Goal: Find specific page/section: Find specific page/section

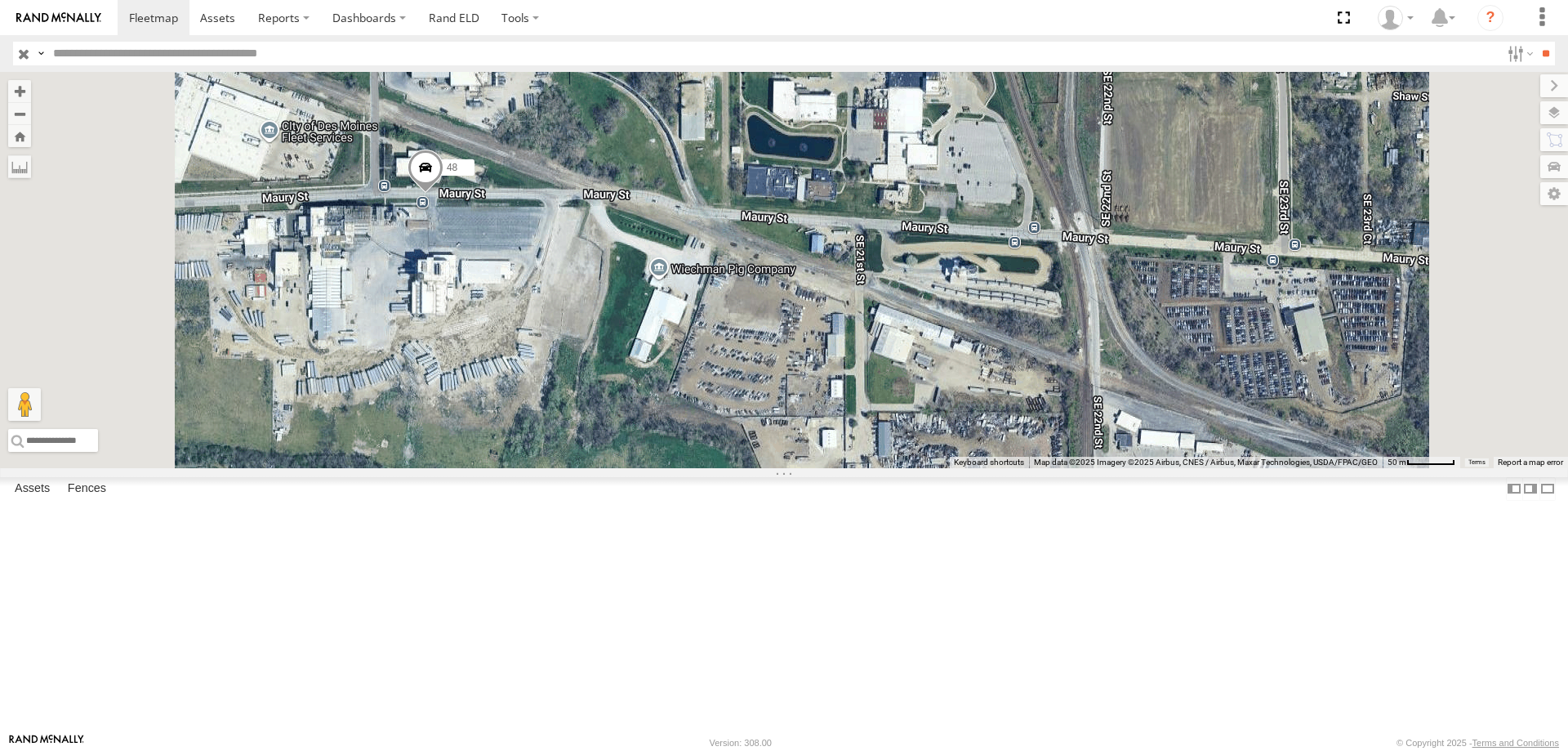
drag, startPoint x: 635, startPoint y: 423, endPoint x: 660, endPoint y: 356, distance: 71.5
click at [660, 356] on div "545 0055 46 597 587 48 47" at bounding box center [784, 270] width 1568 height 396
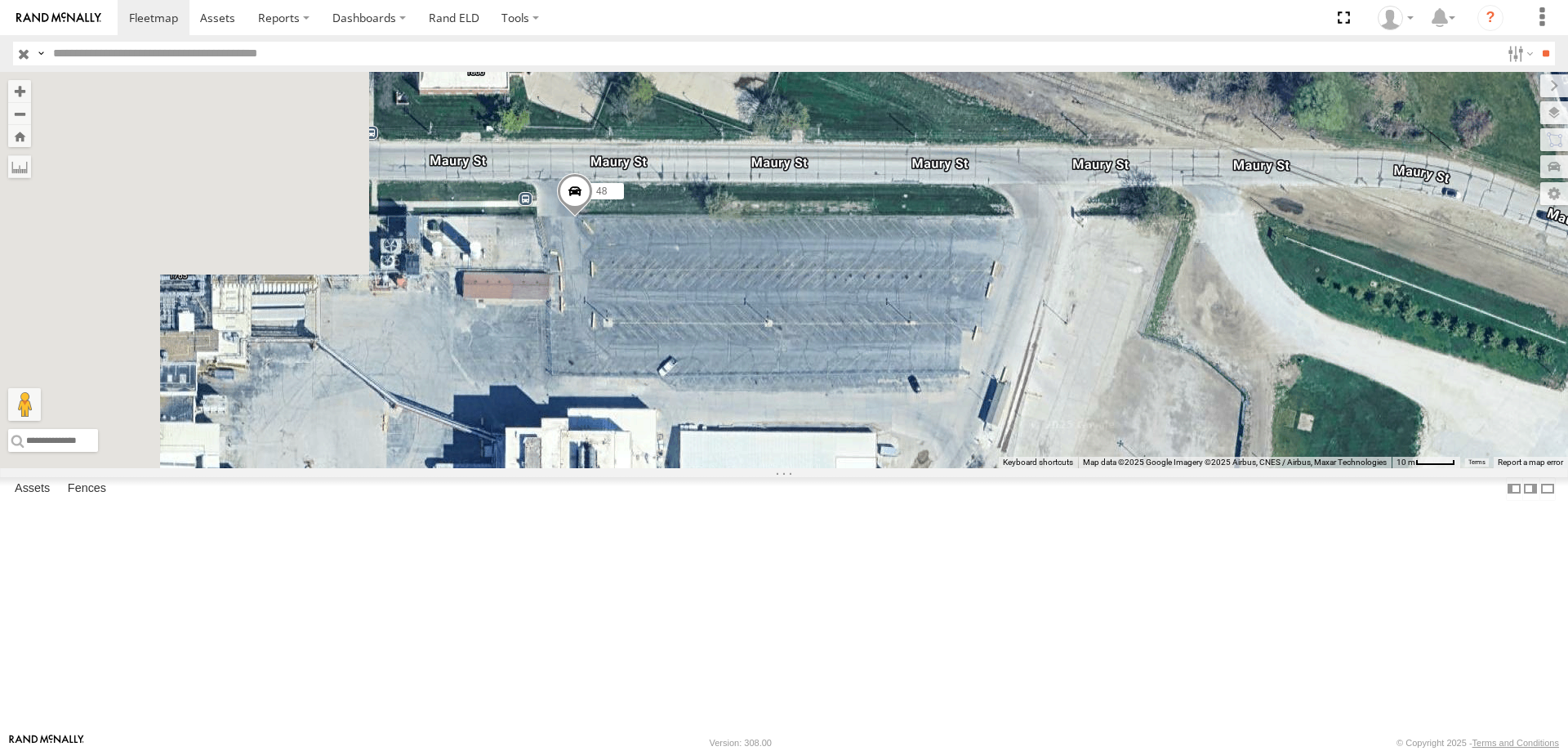
drag, startPoint x: 867, startPoint y: 430, endPoint x: 1015, endPoint y: 424, distance: 148.1
click at [1015, 424] on div "545 0055 46 597 587 48 47" at bounding box center [784, 270] width 1568 height 396
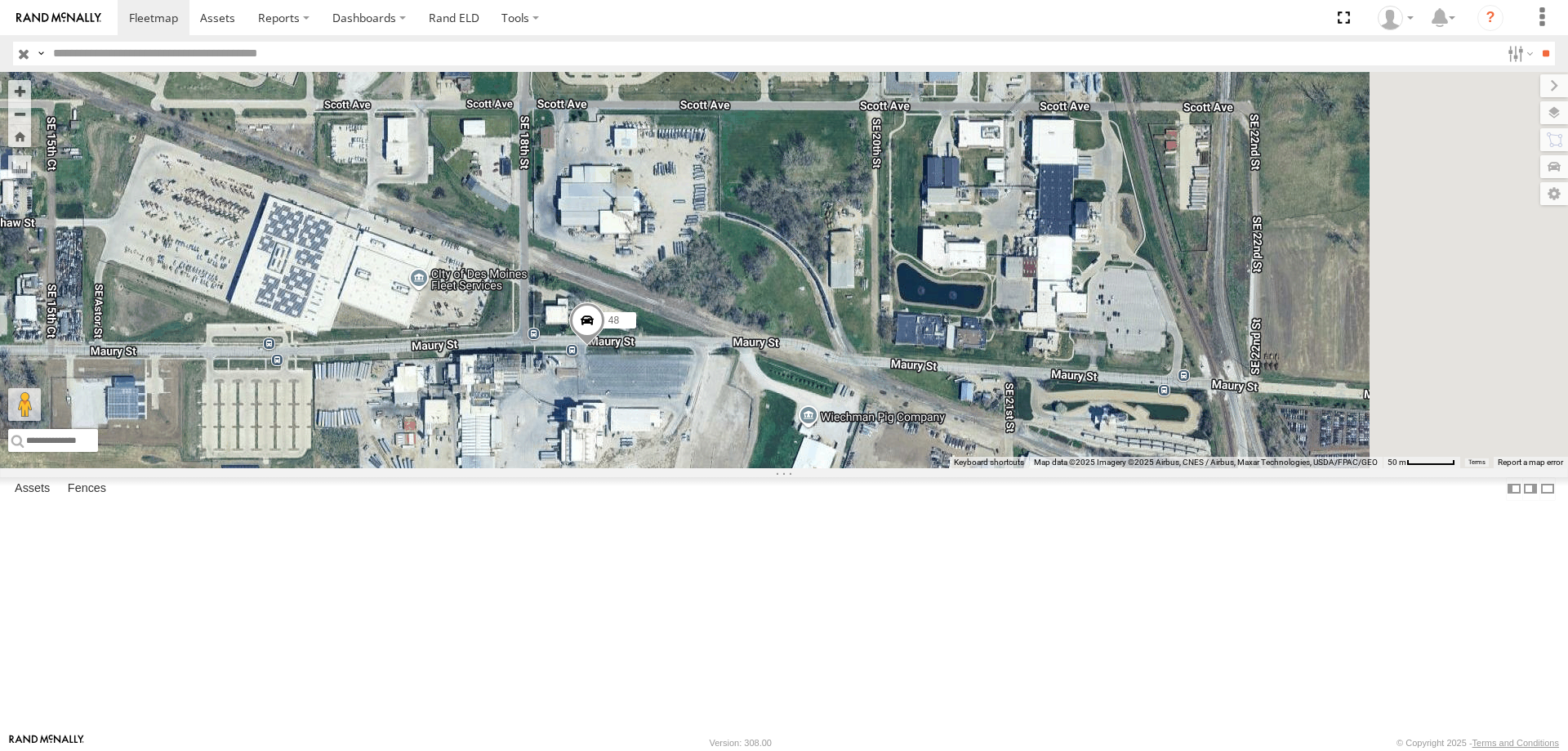
drag, startPoint x: 946, startPoint y: 275, endPoint x: 773, endPoint y: 324, distance: 179.8
click at [773, 324] on div "545 0055 46 597 587 48 47" at bounding box center [784, 270] width 1568 height 396
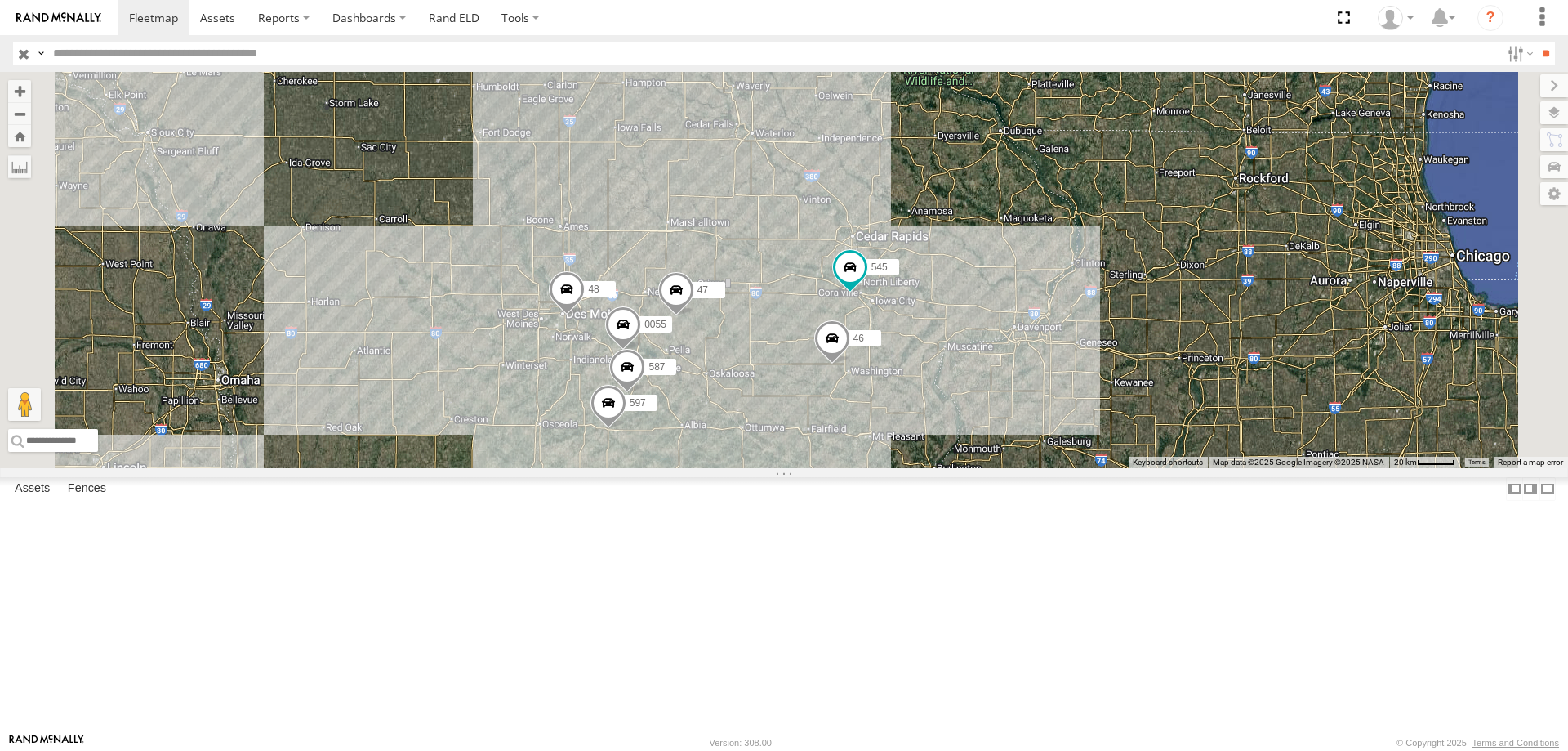
drag, startPoint x: 1100, startPoint y: 503, endPoint x: 933, endPoint y: 544, distance: 172.0
click at [933, 468] on div "545 0055 46 597 587 48 47 49" at bounding box center [784, 270] width 1568 height 396
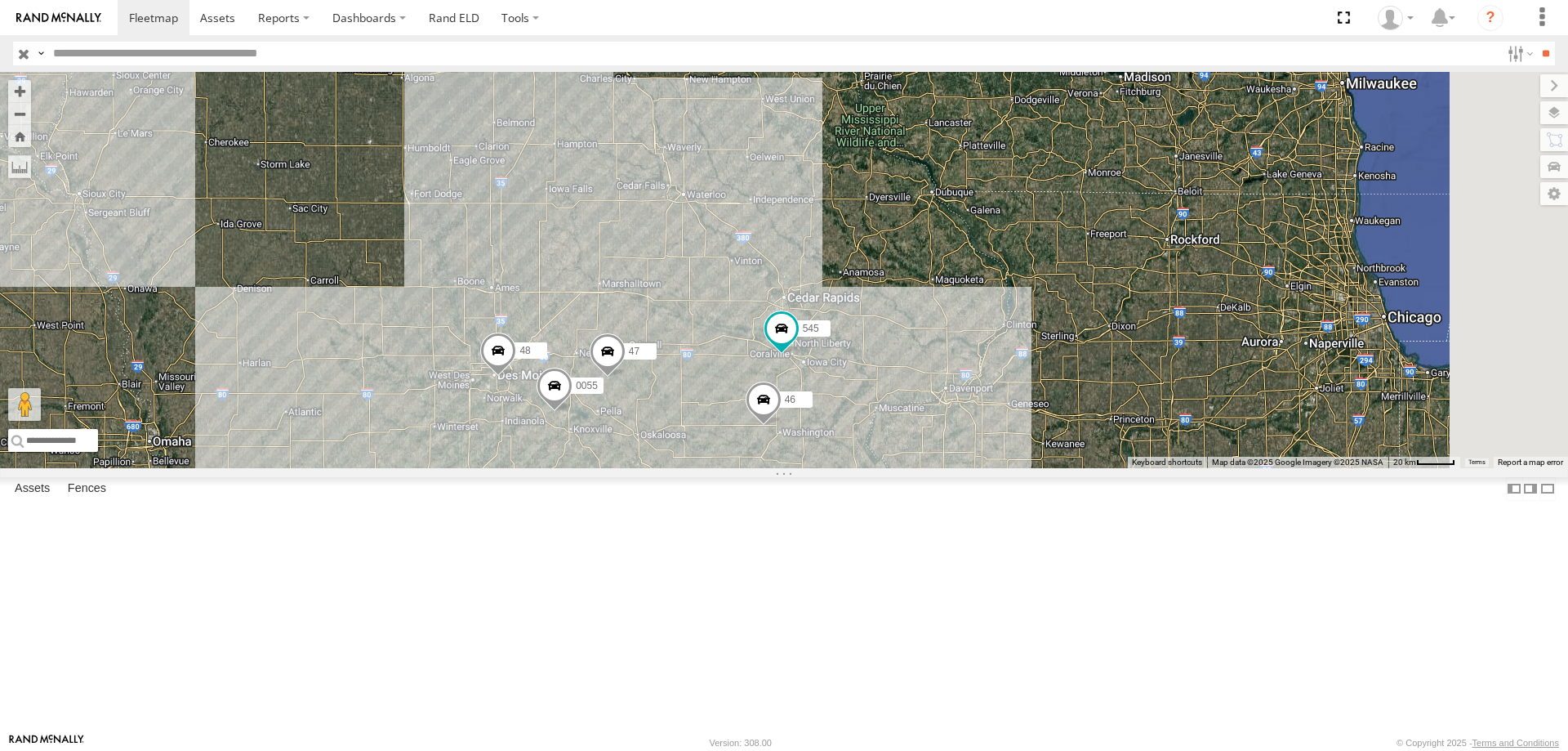
drag, startPoint x: 922, startPoint y: 410, endPoint x: 906, endPoint y: 324, distance: 87.5
click at [906, 324] on div "545 0055 46 48 47 49" at bounding box center [784, 270] width 1568 height 396
click at [968, 468] on div "545 0055 46 48 47 49 597 587" at bounding box center [784, 270] width 1568 height 396
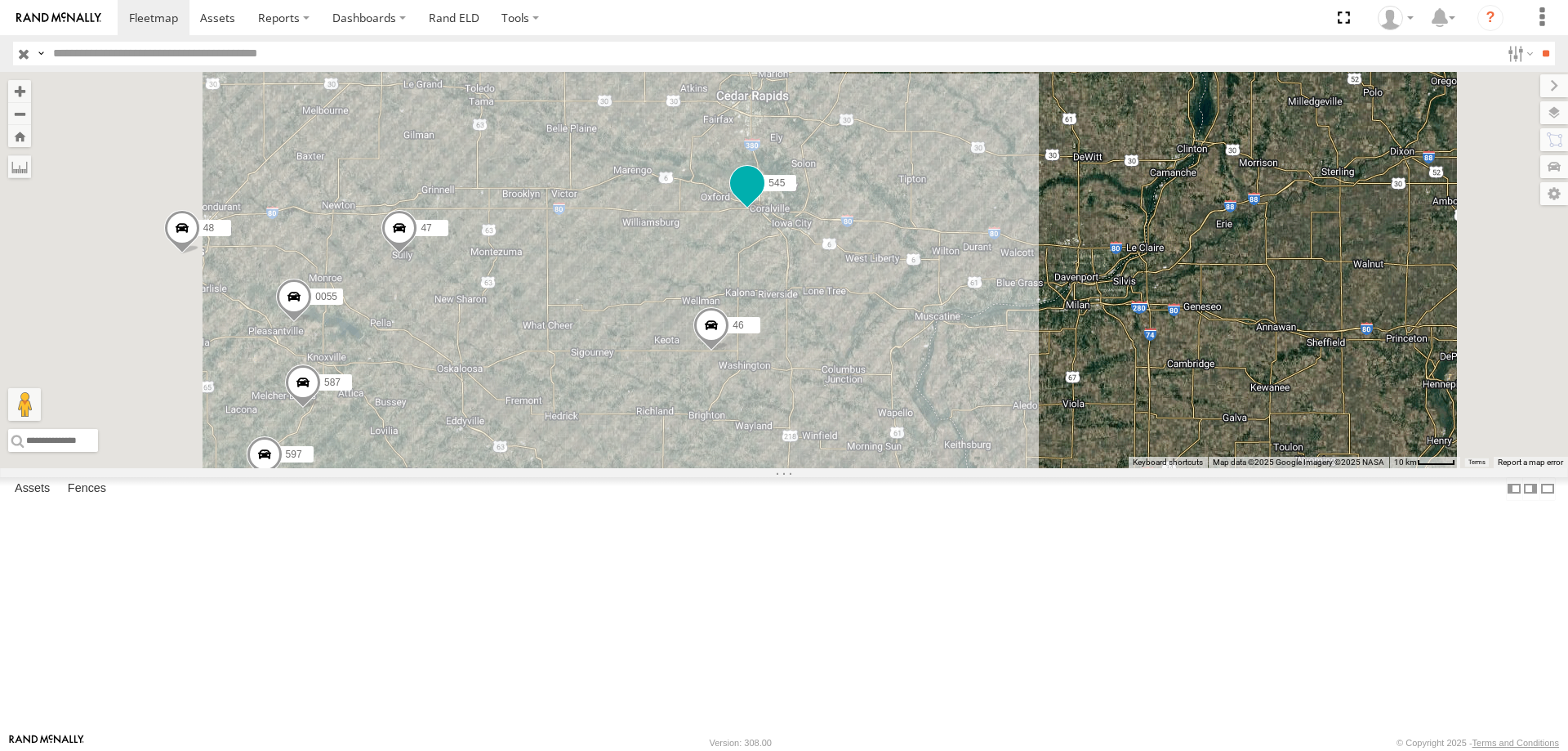
click at [762, 198] on span at bounding box center [747, 183] width 29 height 29
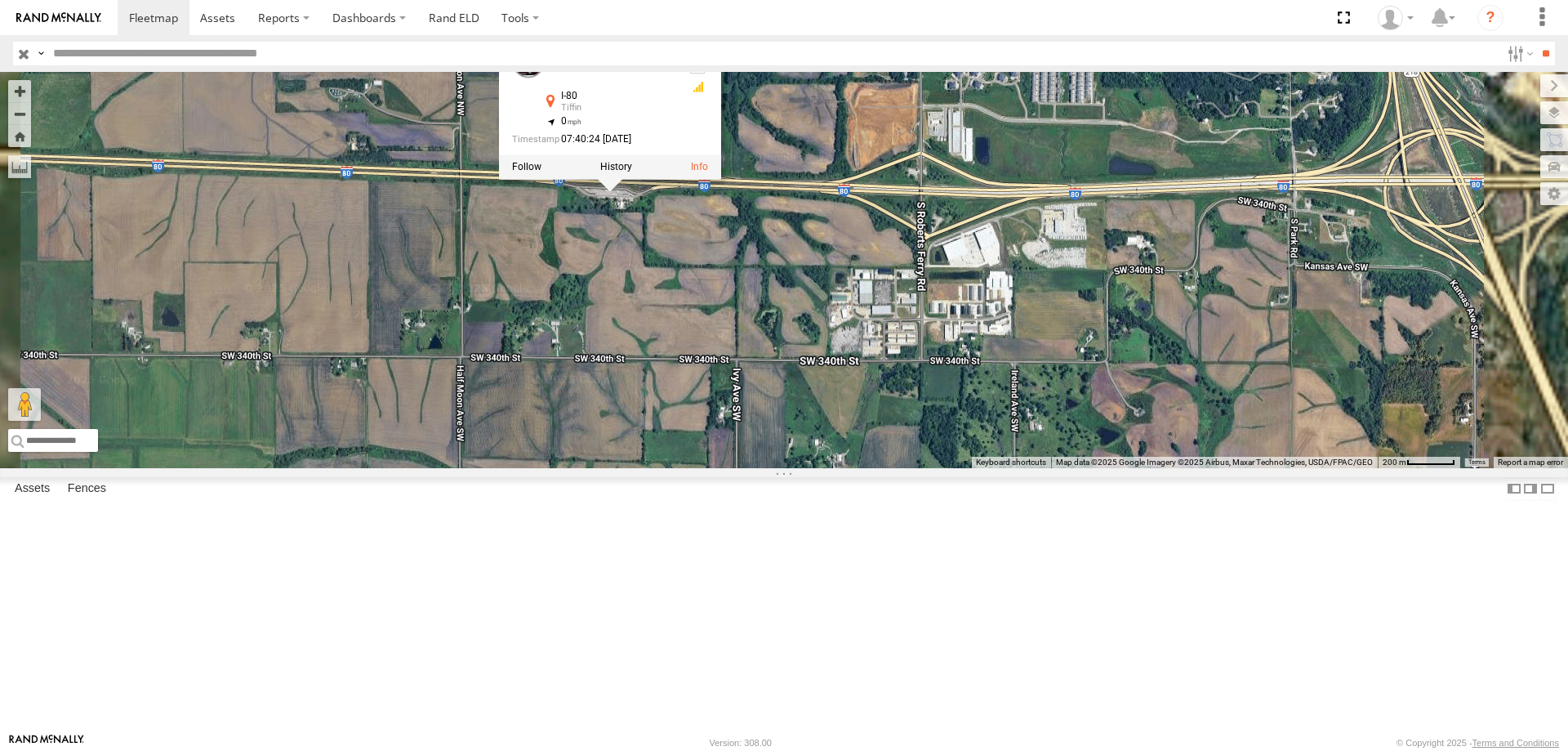
click at [841, 357] on div "545 0055 46 48 47 49 597 587 545 Tractor I-80 Tiffin 41.6939 , -91.68289 0 07:4…" at bounding box center [784, 270] width 1568 height 396
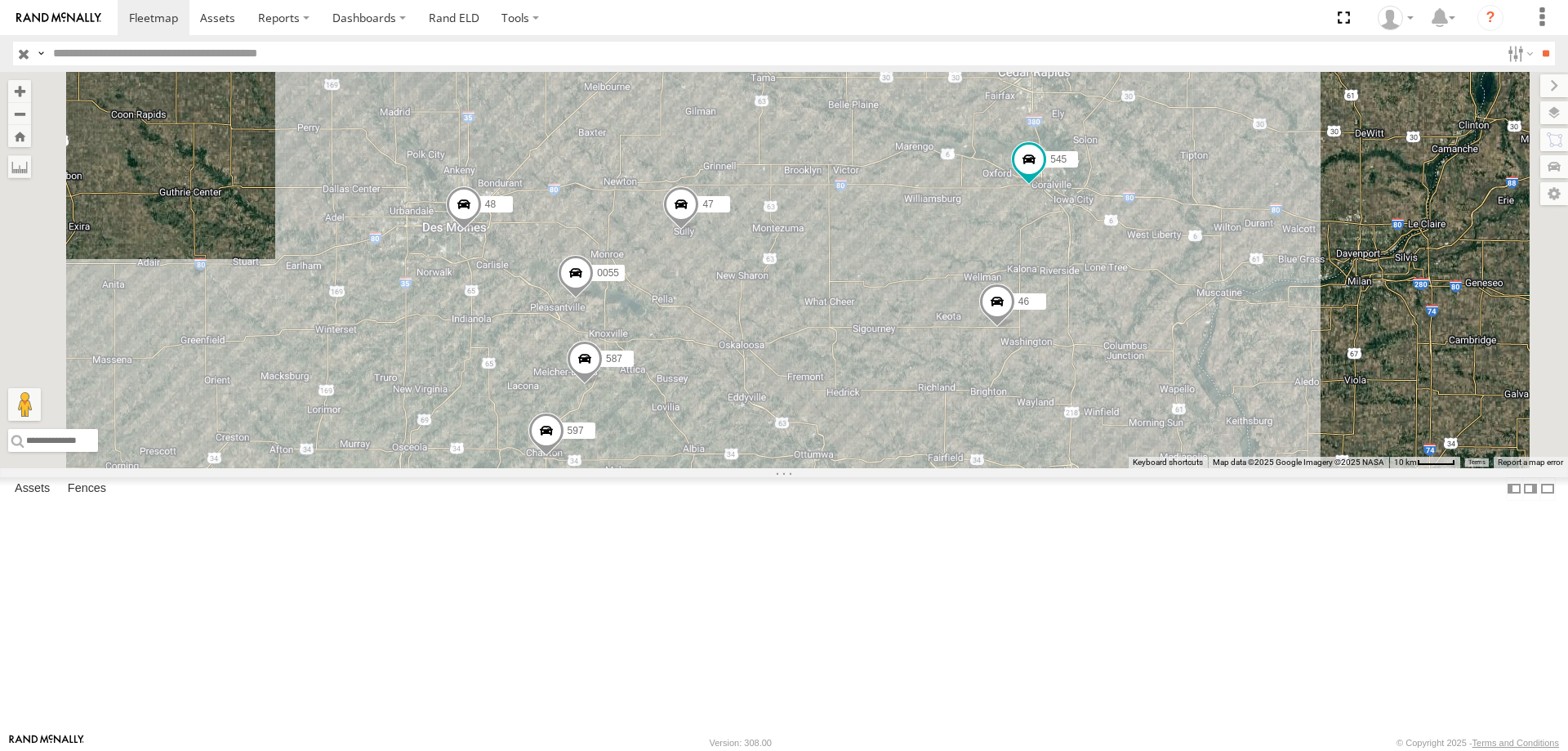
drag, startPoint x: 1005, startPoint y: 499, endPoint x: 987, endPoint y: 354, distance: 146.1
click at [987, 354] on div "545 0055 46 48 47 49 597 587" at bounding box center [784, 270] width 1568 height 396
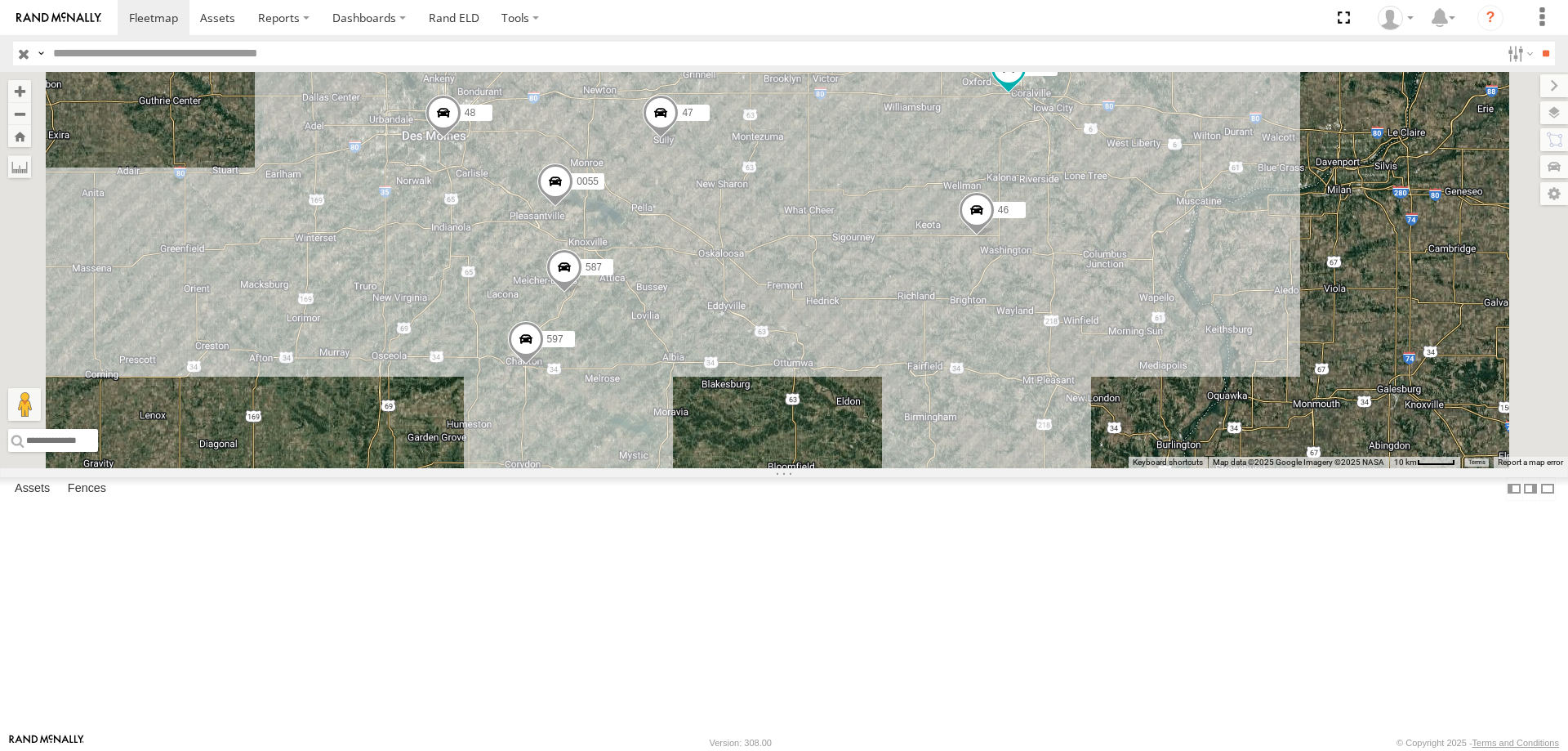
click at [461, 139] on span at bounding box center [443, 116] width 36 height 44
click at [877, 325] on div "545 0055 46 48 47 49 597 587 48 Tractor [GEOGRAPHIC_DATA] 41.58081 , -93.58503 …" at bounding box center [784, 270] width 1568 height 396
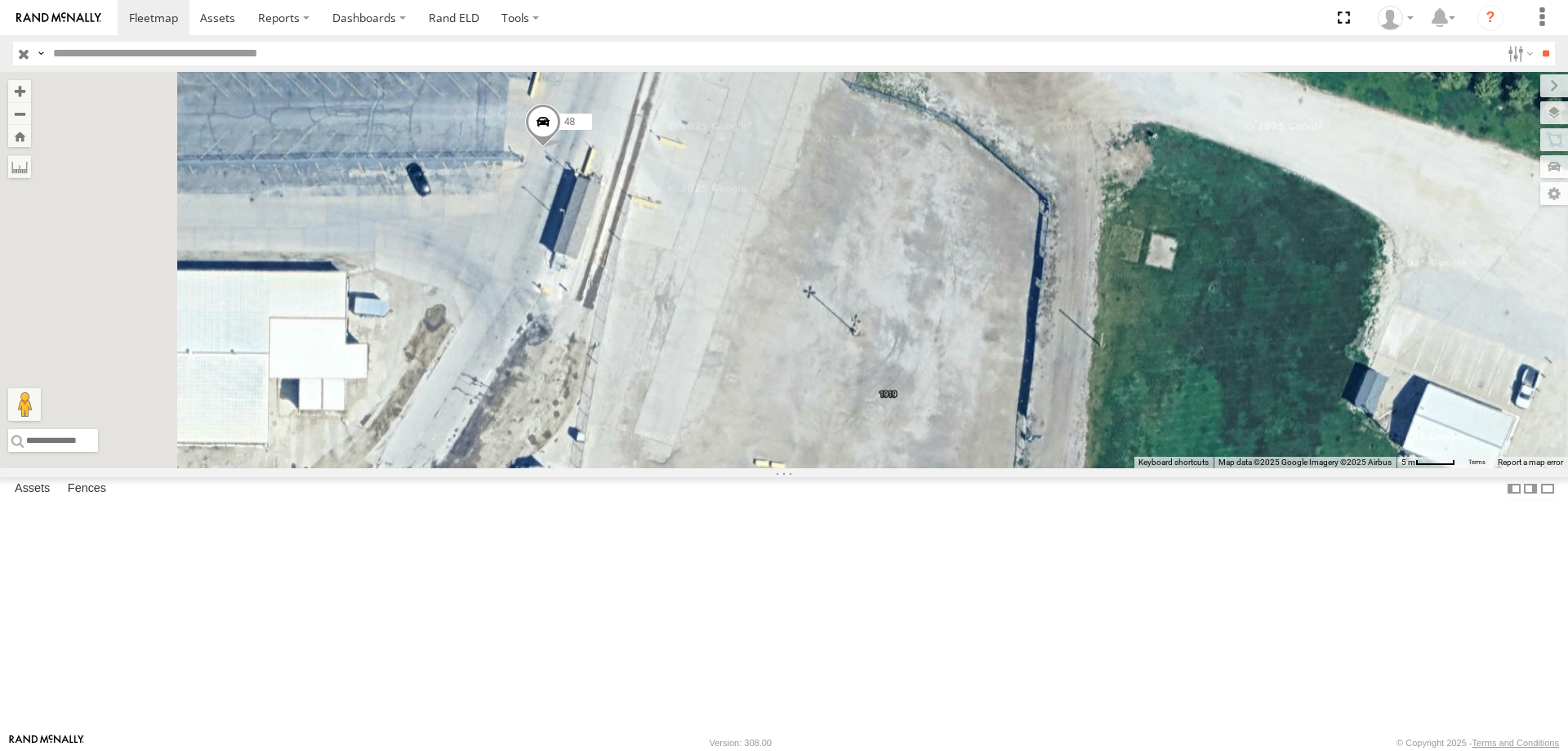
drag, startPoint x: 732, startPoint y: 368, endPoint x: 778, endPoint y: 359, distance: 46.9
click at [778, 359] on div "49 545 0055 48 47 46 597 587" at bounding box center [784, 270] width 1568 height 396
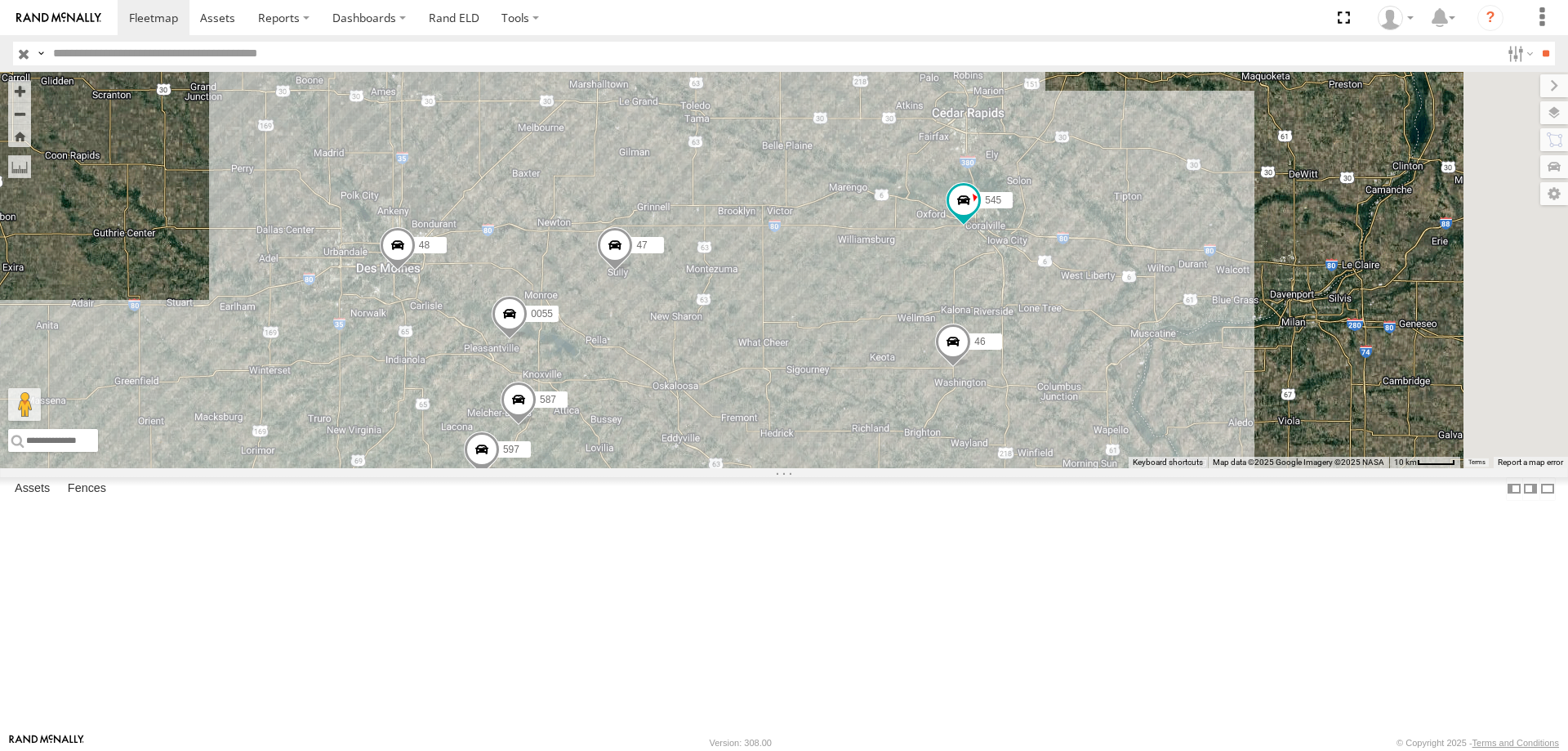
drag, startPoint x: 1055, startPoint y: 505, endPoint x: 928, endPoint y: 481, distance: 129.2
click at [928, 468] on div "49 545 0055 48 47 46 597 587" at bounding box center [784, 270] width 1568 height 396
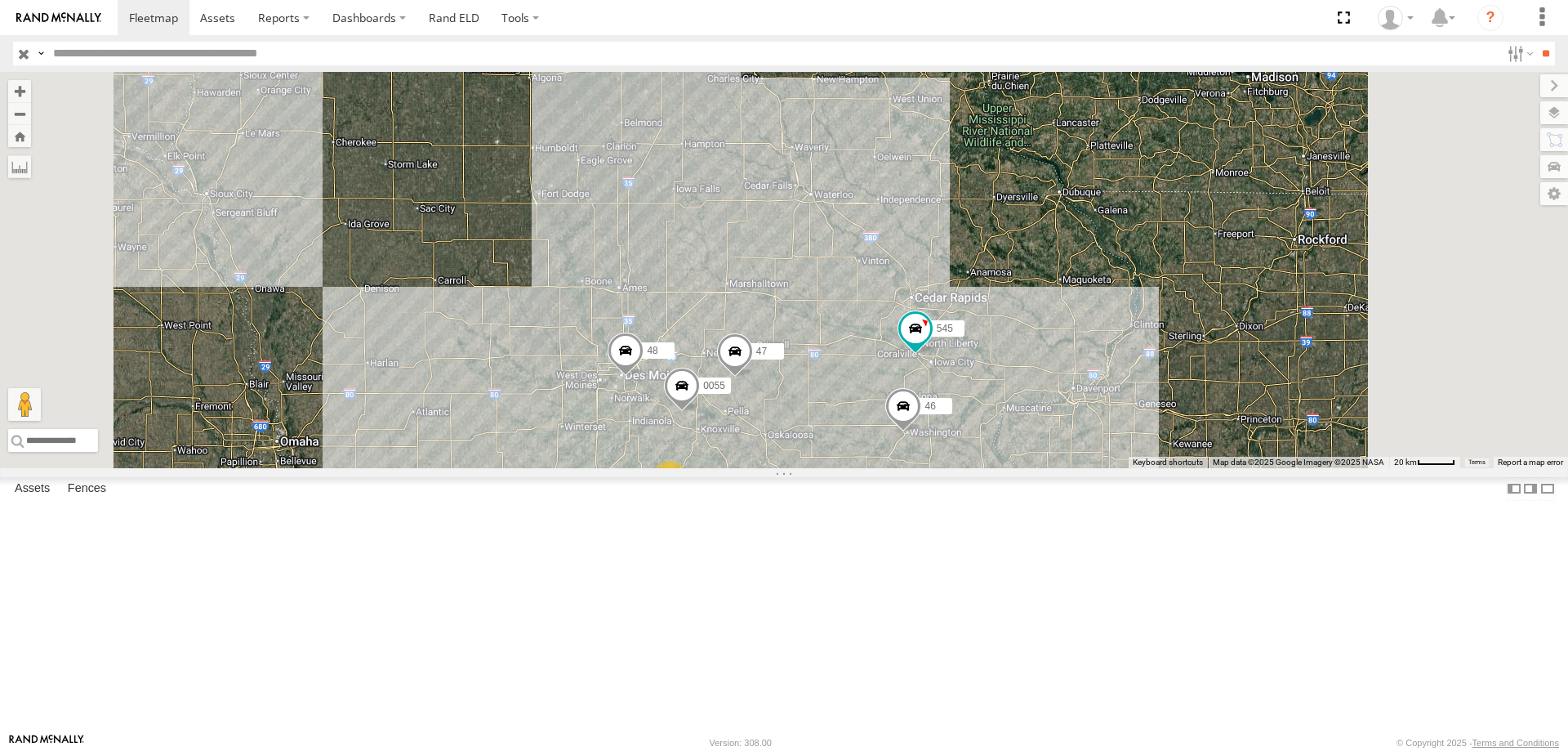
drag, startPoint x: 1013, startPoint y: 219, endPoint x: 1010, endPoint y: 265, distance: 46.1
click at [1010, 265] on div "49 545 0055 48 47 46 2" at bounding box center [784, 270] width 1568 height 396
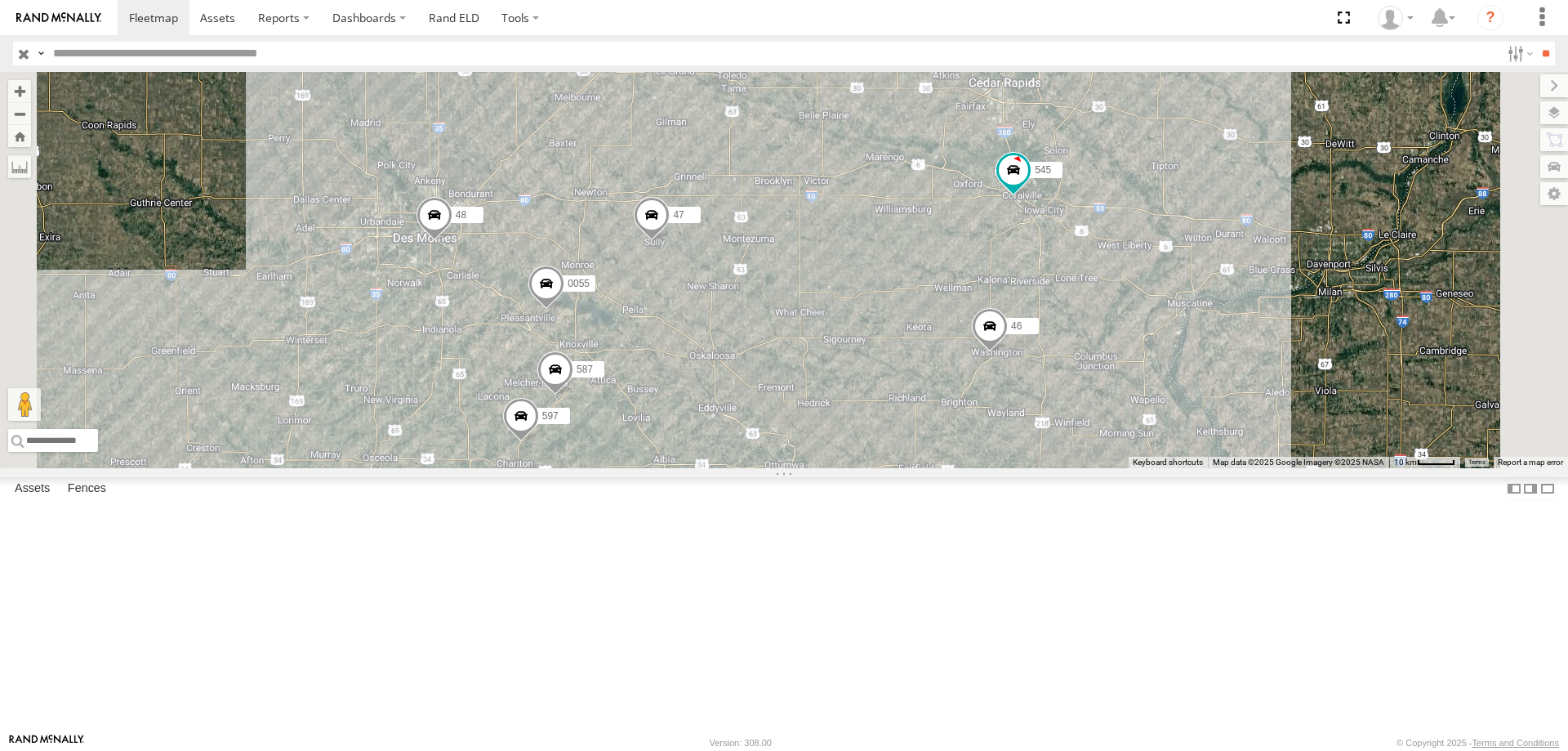
click at [673, 434] on div "49 545 0055 48 47 46 597 587" at bounding box center [784, 270] width 1568 height 396
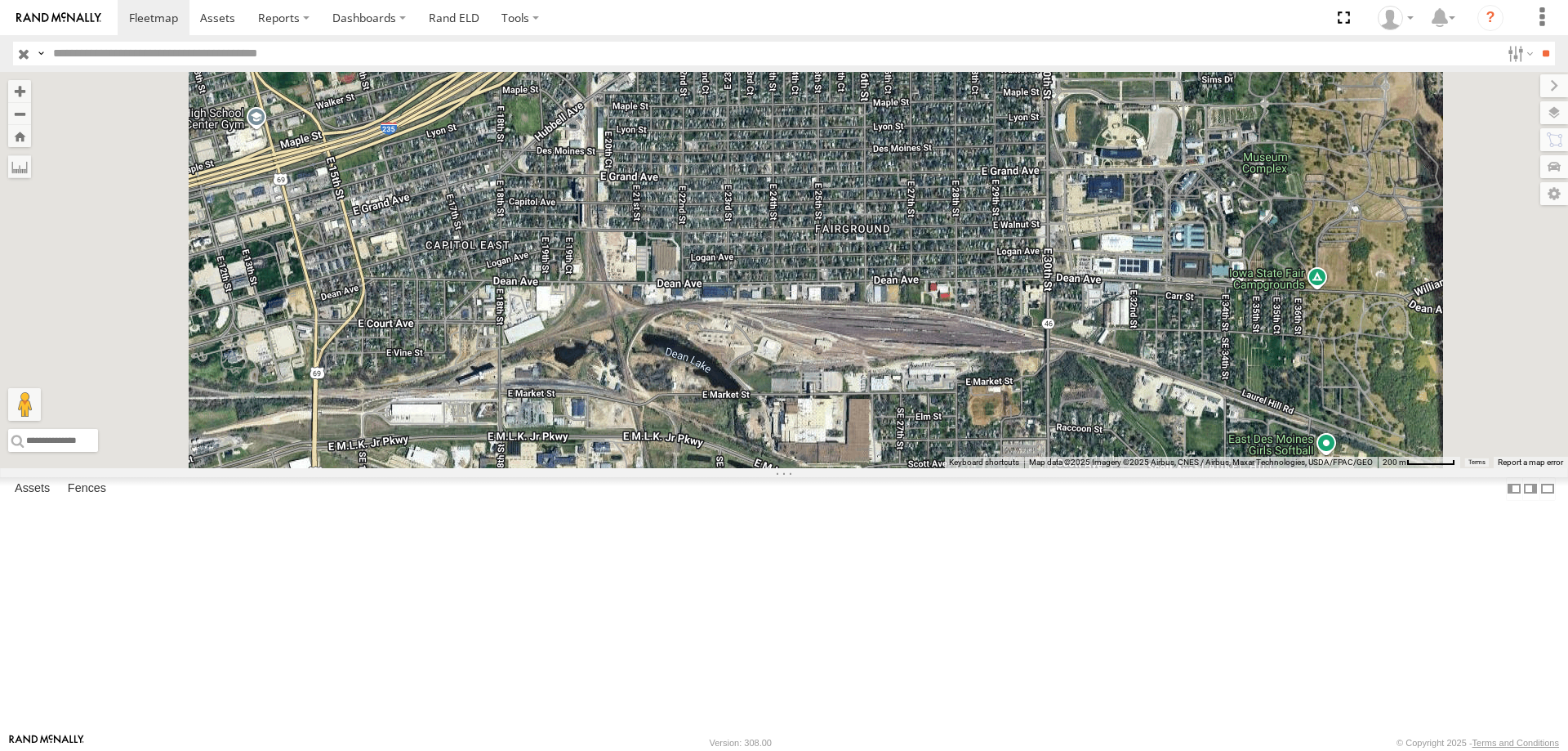
drag, startPoint x: 573, startPoint y: 188, endPoint x: 597, endPoint y: 424, distance: 237.2
click at [597, 424] on div "49 545 0055 48 47 46 597 587" at bounding box center [784, 270] width 1568 height 396
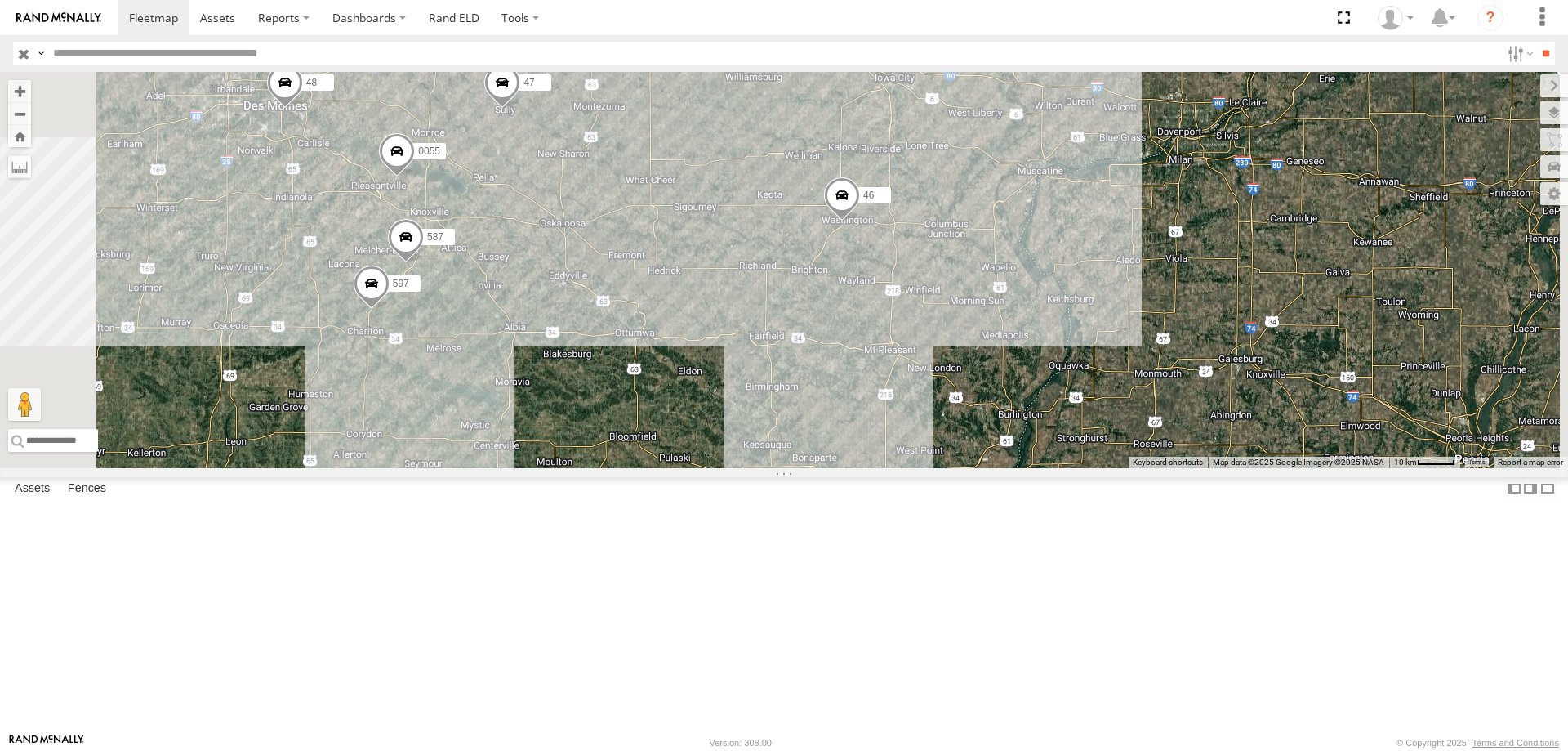
drag, startPoint x: 856, startPoint y: 376, endPoint x: 808, endPoint y: 337, distance: 61.8
click at [808, 337] on div "49 545 0055 48 47 46 597 587" at bounding box center [784, 270] width 1568 height 396
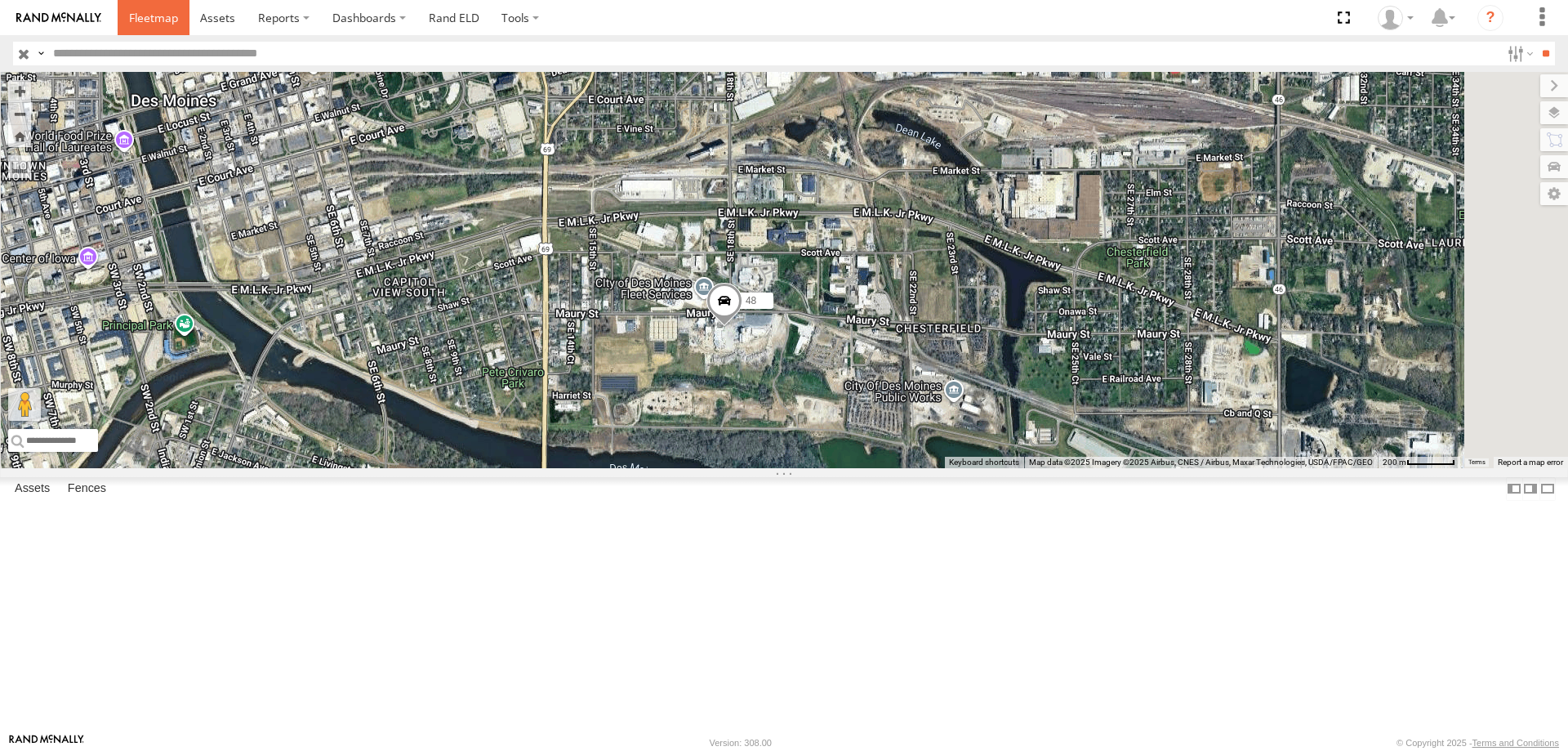
click at [172, 10] on span at bounding box center [153, 18] width 49 height 16
